Goal: Task Accomplishment & Management: Use online tool/utility

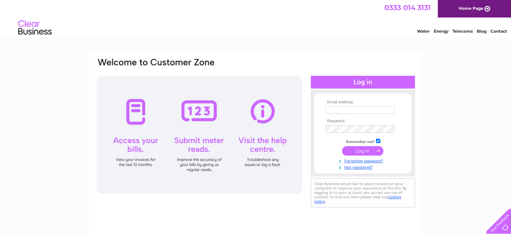
type input "[PERSON_NAME][EMAIL_ADDRESS][DOMAIN_NAME]"
click at [357, 150] on input "submit" at bounding box center [362, 150] width 41 height 9
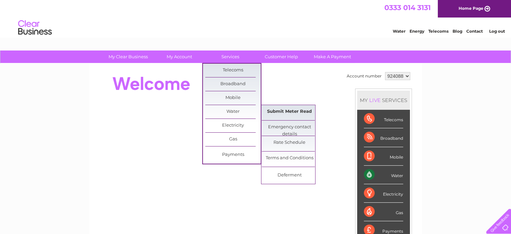
click at [275, 115] on link "Submit Meter Read" at bounding box center [289, 111] width 55 height 13
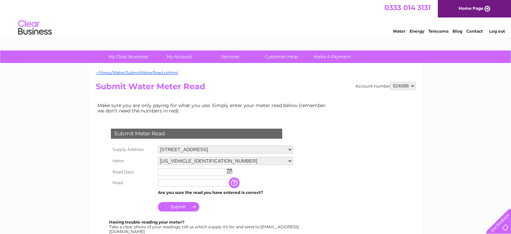
click at [229, 172] on img at bounding box center [229, 170] width 5 height 5
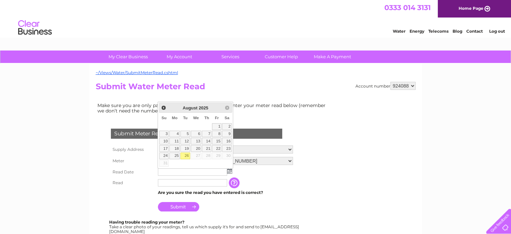
click at [186, 156] on link "26" at bounding box center [185, 155] width 9 height 7
type input "2025/08/26"
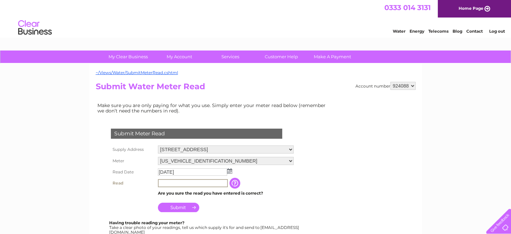
click at [183, 184] on input "text" at bounding box center [193, 183] width 70 height 8
type input "0232"
click at [179, 206] on input "Submit" at bounding box center [178, 206] width 41 height 9
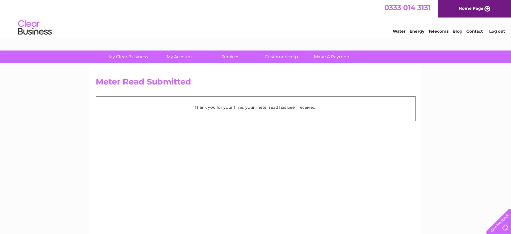
click at [497, 31] on link "Log out" at bounding box center [497, 31] width 16 height 5
